Goal: Task Accomplishment & Management: Complete application form

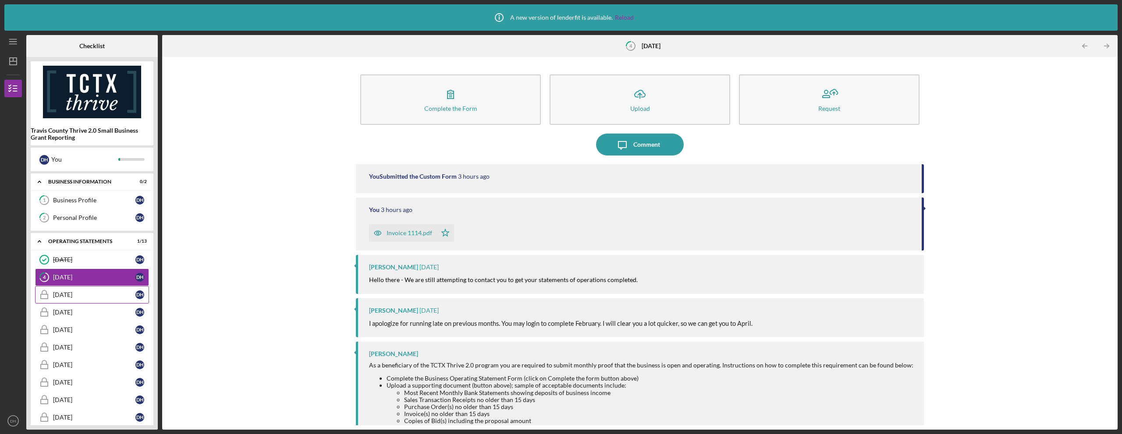
click at [99, 295] on div "[DATE]" at bounding box center [94, 294] width 82 height 7
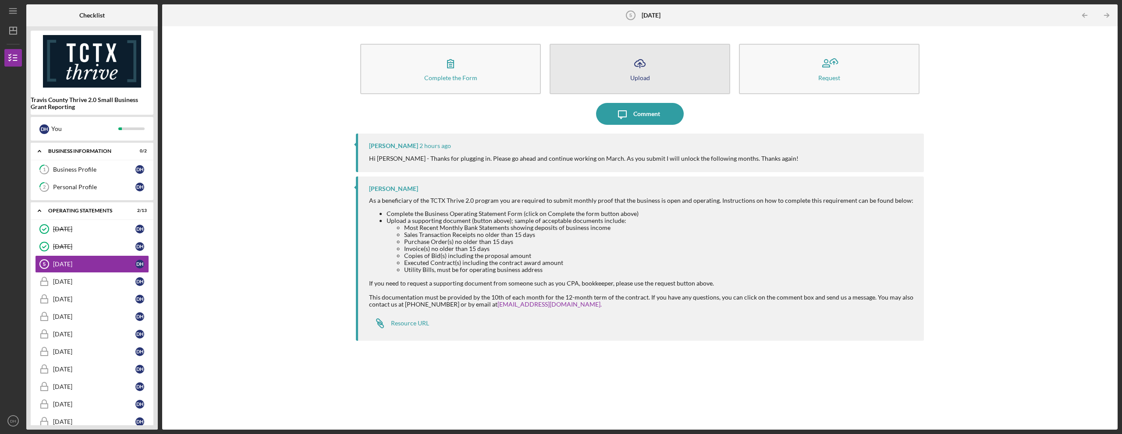
click at [660, 72] on button "Icon/Upload Upload" at bounding box center [640, 69] width 181 height 50
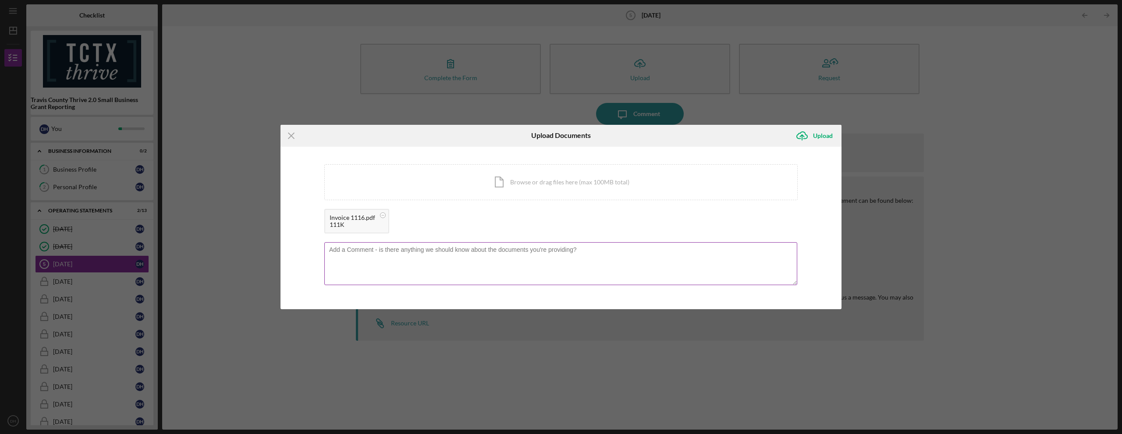
click at [422, 263] on textarea at bounding box center [560, 263] width 473 height 43
type textarea "Invoice"
click at [812, 130] on icon "Icon/Upload" at bounding box center [802, 136] width 22 height 22
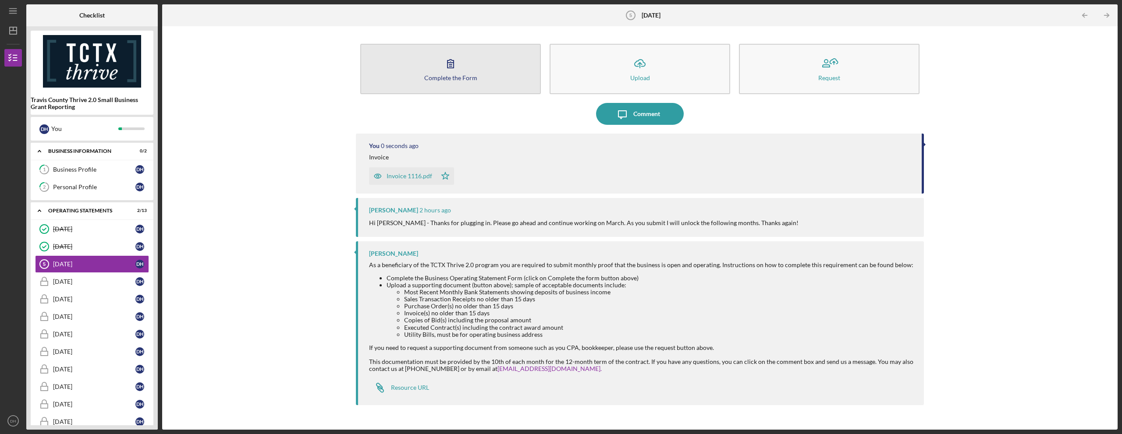
click at [484, 61] on button "Complete the Form Form" at bounding box center [450, 69] width 181 height 50
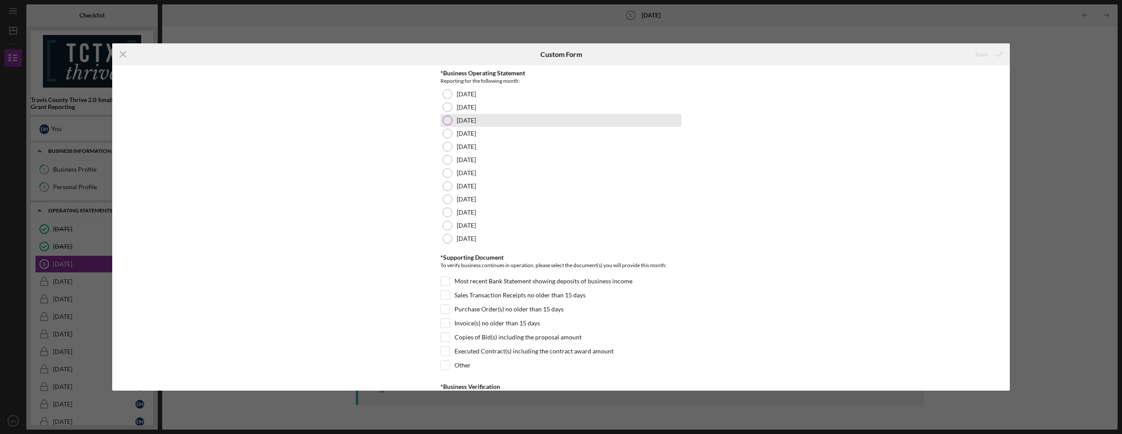
click at [443, 122] on div at bounding box center [448, 121] width 10 height 10
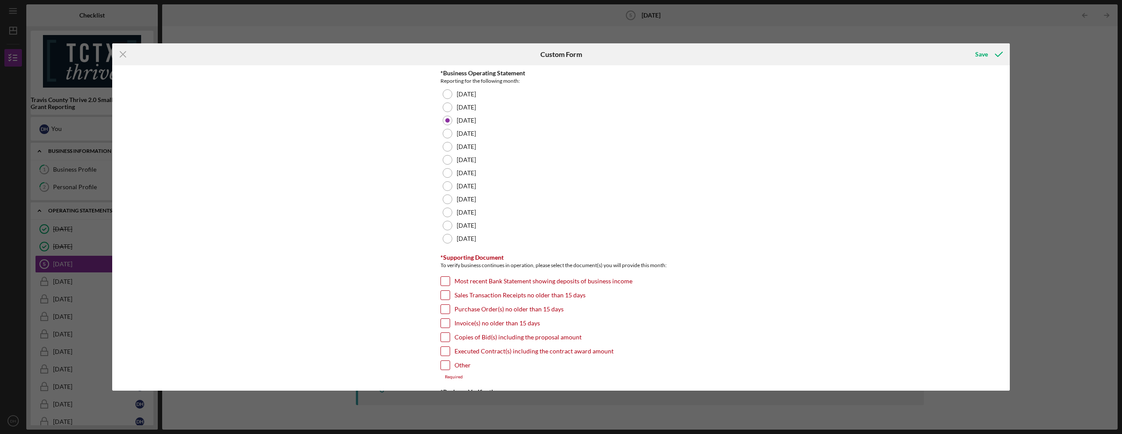
click at [444, 324] on input "Invoice(s) no older than 15 days" at bounding box center [445, 323] width 9 height 9
checkbox input "true"
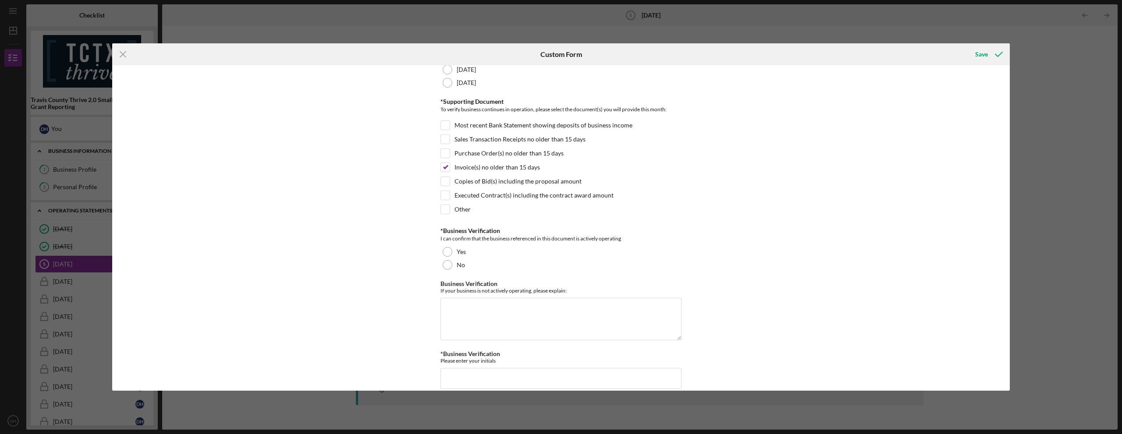
scroll to position [167, 0]
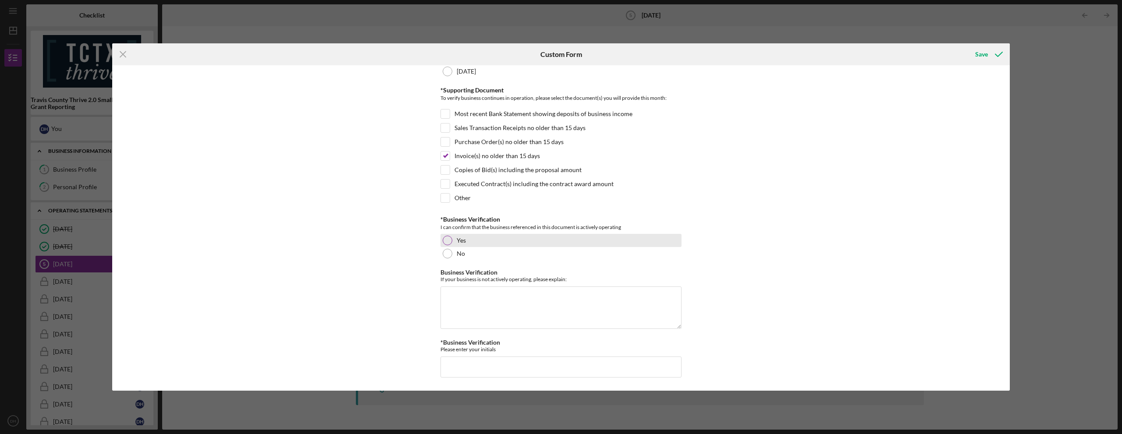
click at [446, 243] on div at bounding box center [448, 241] width 10 height 10
click at [456, 363] on input "*Business Verification" at bounding box center [560, 367] width 241 height 21
type input "MH"
click at [976, 55] on div "Save" at bounding box center [981, 55] width 13 height 18
